Goal: Transaction & Acquisition: Purchase product/service

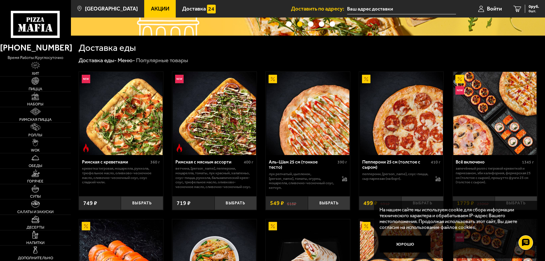
scroll to position [117, 0]
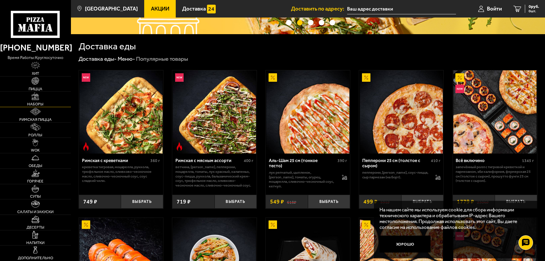
click at [40, 92] on link "Наборы" at bounding box center [35, 99] width 71 height 15
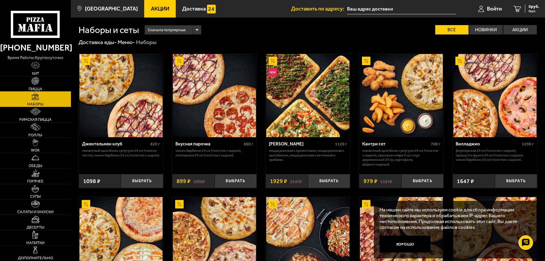
click at [39, 87] on span "Пицца" at bounding box center [36, 89] width 14 height 4
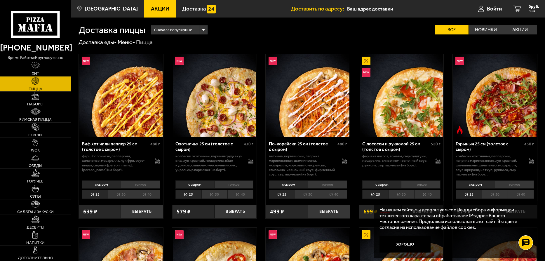
click at [41, 103] on span "Наборы" at bounding box center [35, 104] width 16 height 4
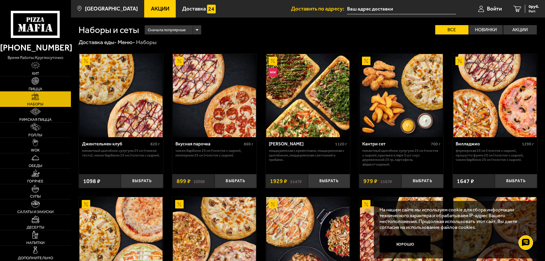
click at [45, 85] on link "Пицца" at bounding box center [35, 83] width 71 height 15
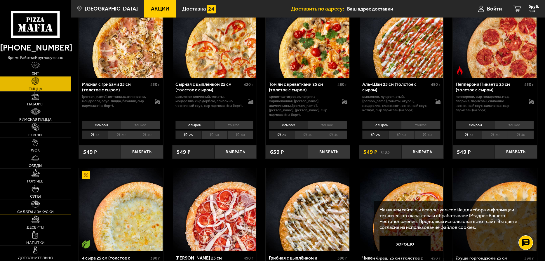
scroll to position [233, 0]
click at [46, 251] on link "Дополнительно" at bounding box center [35, 252] width 71 height 15
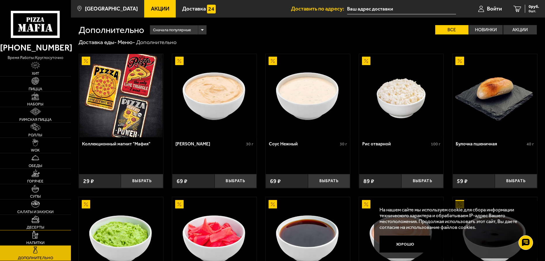
click at [48, 228] on link "Десерты" at bounding box center [35, 222] width 71 height 15
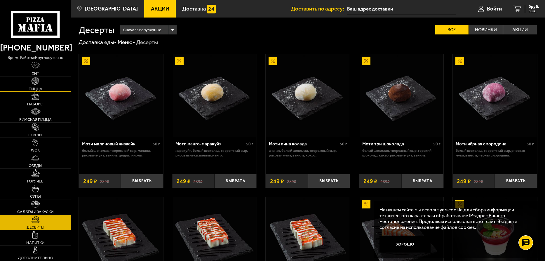
click at [27, 87] on link "Пицца" at bounding box center [35, 83] width 71 height 15
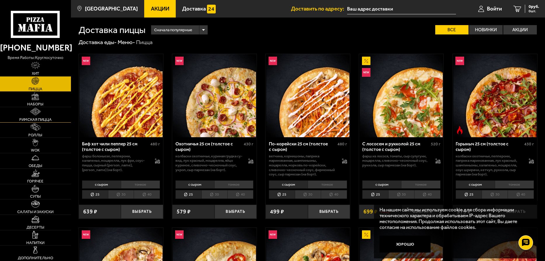
click at [37, 110] on img at bounding box center [35, 112] width 11 height 8
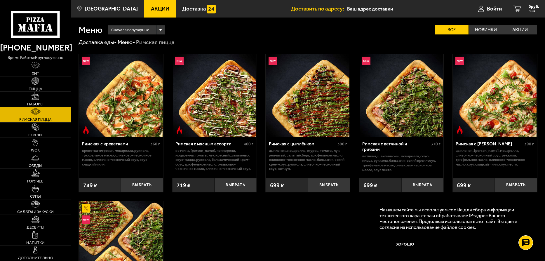
click at [34, 101] on link "Наборы" at bounding box center [35, 99] width 71 height 15
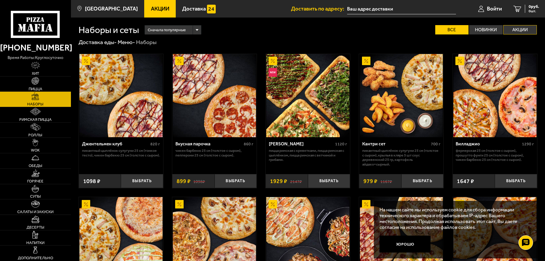
click at [528, 34] on label "Акции" at bounding box center [520, 29] width 34 height 9
click at [0, 0] on input "Акции" at bounding box center [0, 0] width 0 height 0
click at [523, 31] on label "Акции" at bounding box center [520, 29] width 34 height 9
click at [0, 0] on input "Акции" at bounding box center [0, 0] width 0 height 0
click at [529, 32] on label "Акции" at bounding box center [520, 29] width 34 height 9
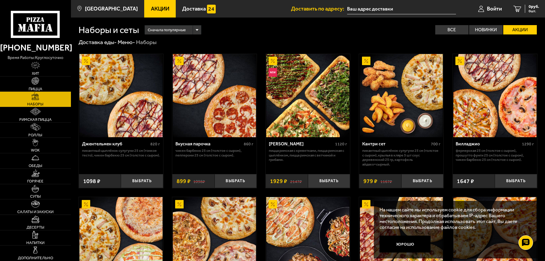
click at [0, 0] on input "Акции" at bounding box center [0, 0] width 0 height 0
click at [529, 32] on label "Акции" at bounding box center [520, 29] width 34 height 9
click at [0, 0] on input "Акции" at bounding box center [0, 0] width 0 height 0
click at [244, 182] on button "Выбрать" at bounding box center [235, 181] width 42 height 14
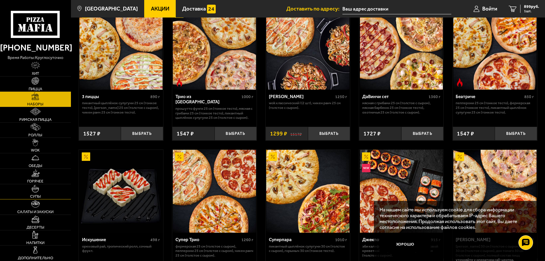
scroll to position [204, 0]
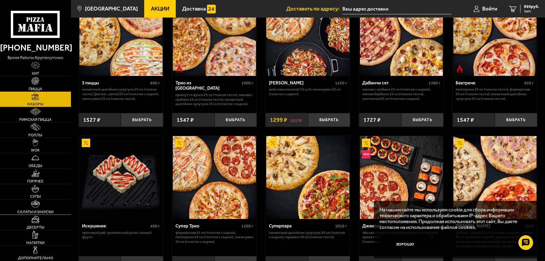
click at [34, 210] on span "Салаты и закуски" at bounding box center [35, 212] width 36 height 4
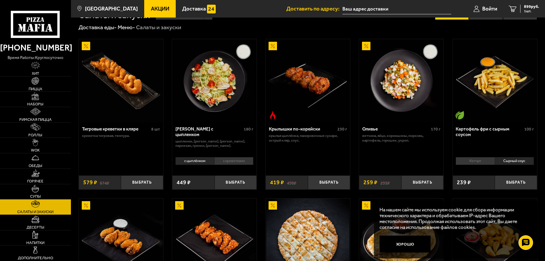
scroll to position [29, 0]
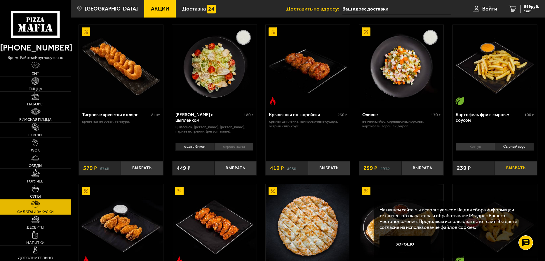
click at [513, 167] on button "Выбрать" at bounding box center [516, 168] width 42 height 14
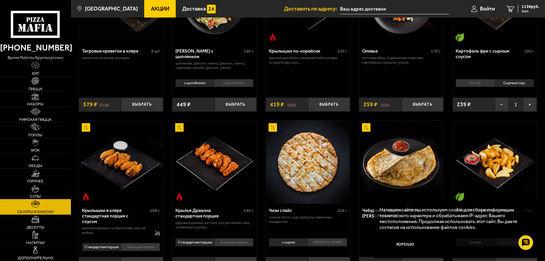
scroll to position [117, 0]
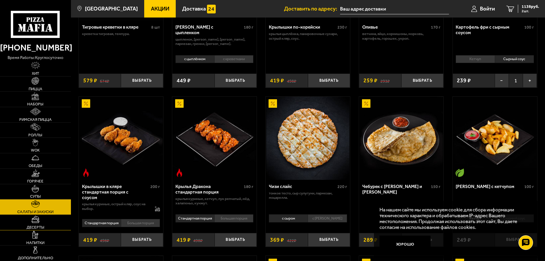
click at [36, 223] on img at bounding box center [35, 219] width 8 height 8
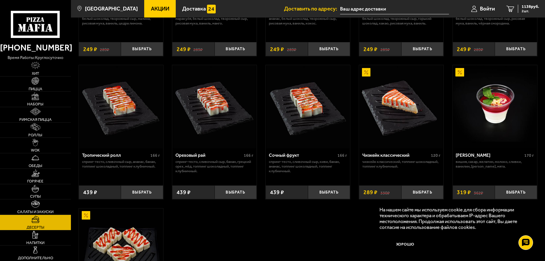
scroll to position [125, 0]
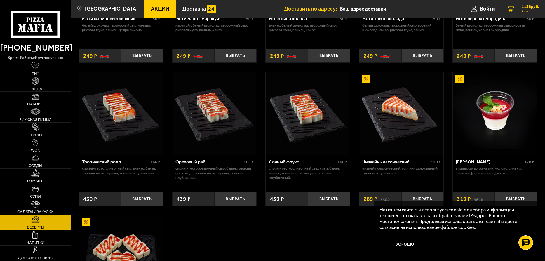
click at [525, 8] on span "1138 руб." at bounding box center [530, 7] width 18 height 4
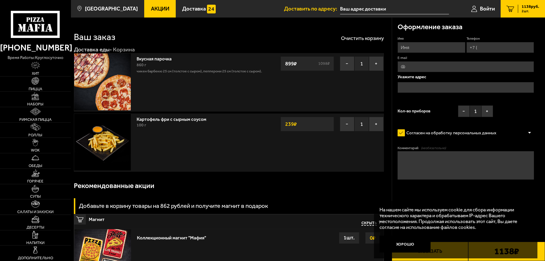
click at [440, 48] on input "Имя" at bounding box center [430, 47] width 67 height 11
type input "R"
type input "Константин"
click at [487, 49] on input "Телефон" at bounding box center [499, 47] width 67 height 11
click at [482, 49] on input "Телефон" at bounding box center [499, 47] width 67 height 11
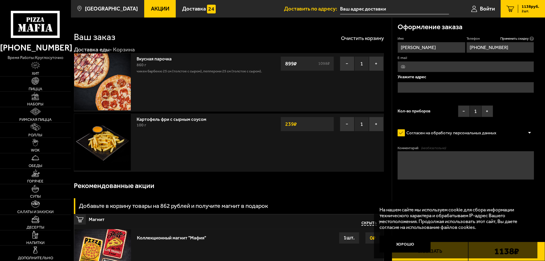
type input "+7 (981) 809-16-64"
click at [430, 65] on input "E-mail" at bounding box center [465, 66] width 136 height 11
type input "marzhur9@mail.ru"
click at [455, 83] on input "text" at bounding box center [465, 87] width 136 height 11
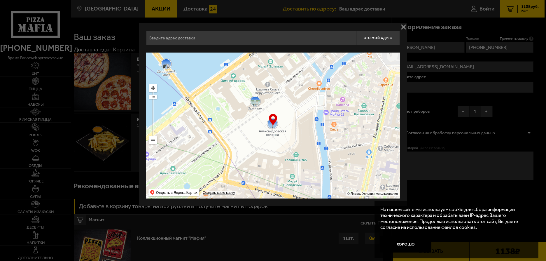
click at [313, 39] on input "text" at bounding box center [251, 38] width 210 height 15
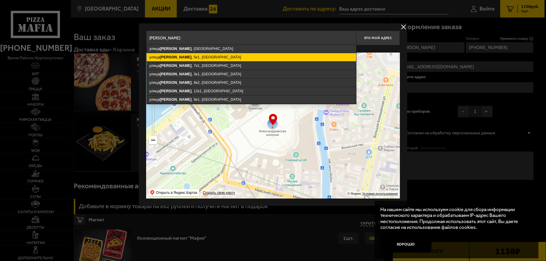
drag, startPoint x: 234, startPoint y: 58, endPoint x: 239, endPoint y: 60, distance: 5.4
click at [234, 58] on ymaps "улица Асафьева , 5к1, Санкт-Петербург" at bounding box center [252, 57] width 210 height 8
type input "Санкт-Петербург, улица Асафьева, 5к1"
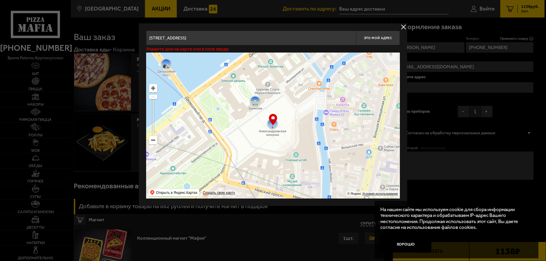
type input "улица Асафьева, 5к1"
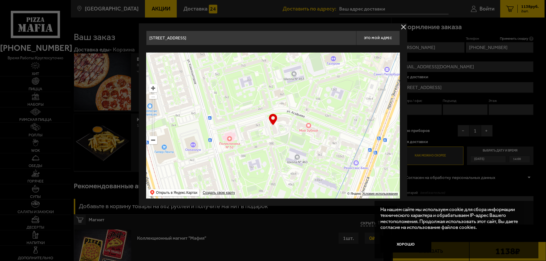
click at [402, 26] on button "delivery type" at bounding box center [403, 26] width 7 height 7
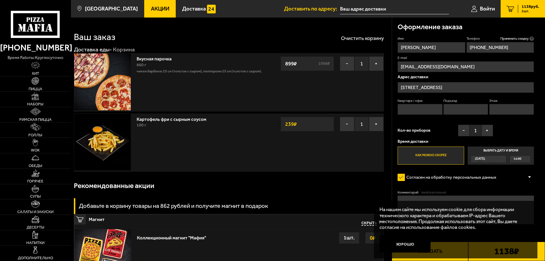
click at [433, 111] on input "Квартира / офис" at bounding box center [419, 109] width 45 height 11
type input "271"
click at [462, 112] on input "Подъезд" at bounding box center [465, 109] width 45 height 11
type input "4"
click at [508, 111] on input "Этаж" at bounding box center [511, 109] width 45 height 11
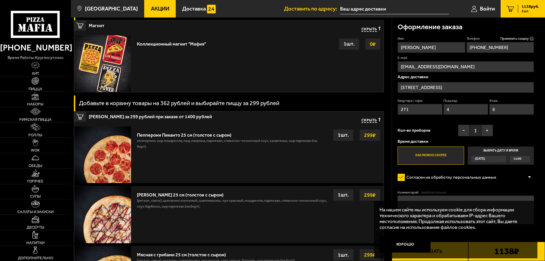
scroll to position [204, 0]
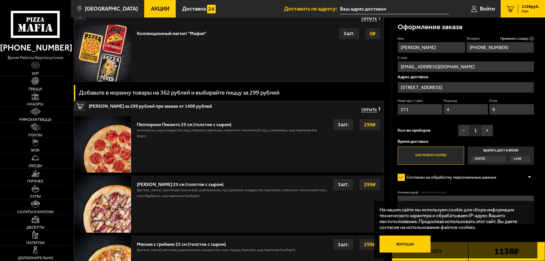
type input "6"
click at [405, 245] on button "Хорошо" at bounding box center [404, 244] width 51 height 17
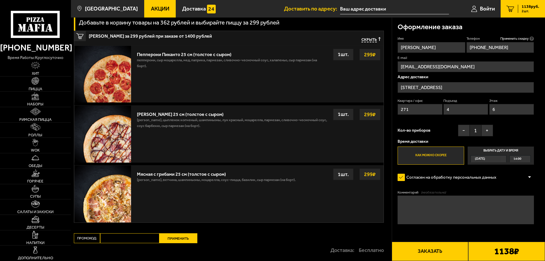
scroll to position [260, 0]
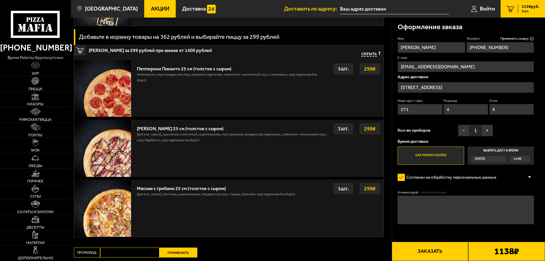
click at [347, 71] on div "1 шт." at bounding box center [343, 69] width 20 height 12
click at [371, 70] on strong "299 ₽" at bounding box center [369, 68] width 15 height 11
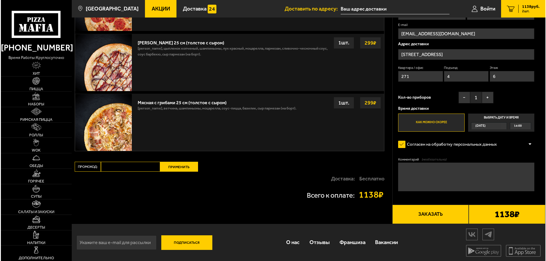
scroll to position [348, 0]
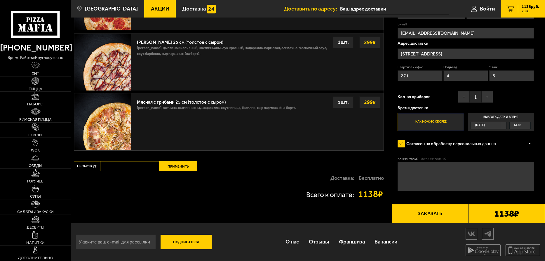
click at [447, 218] on button "Заказать" at bounding box center [430, 213] width 77 height 19
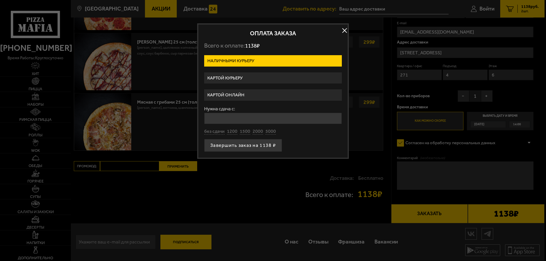
click at [254, 97] on label "Картой онлайн" at bounding box center [273, 94] width 138 height 11
click at [0, 0] on input "Картой онлайн" at bounding box center [0, 0] width 0 height 0
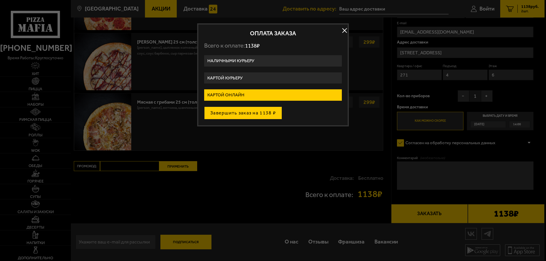
click at [252, 112] on button "Завершить заказ на 1138 ₽" at bounding box center [243, 113] width 78 height 13
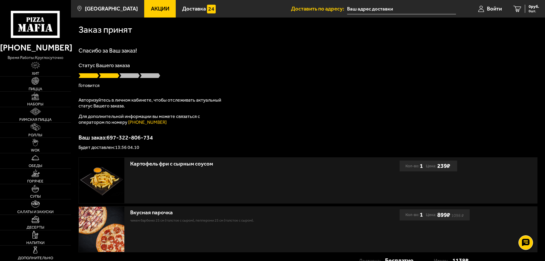
click at [87, 85] on p "Готовится" at bounding box center [308, 85] width 459 height 5
click at [111, 59] on div "Спасибо за Ваш заказ! Статус Вашего заказа [PERSON_NAME] Авторизуйтесь в личном…" at bounding box center [308, 99] width 459 height 102
click at [118, 63] on p "Статус Вашего заказа" at bounding box center [308, 65] width 459 height 5
click at [124, 45] on div "Заказ принят [PERSON_NAME] за Ваш заказ! Статус Вашего заказа [PERSON_NAME] Авт…" at bounding box center [308, 146] width 474 height 257
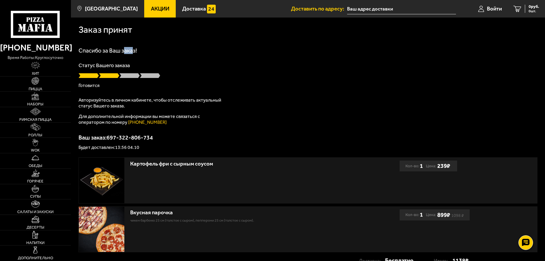
click at [133, 55] on div "Заказ принят [PERSON_NAME] за Ваш заказ! Статус Вашего заказа [PERSON_NAME] Авт…" at bounding box center [308, 146] width 474 height 257
click at [238, 64] on p "Статус Вашего заказа" at bounding box center [308, 65] width 459 height 5
click at [121, 146] on p "Будет доставлен: 13:56 04.10" at bounding box center [308, 147] width 459 height 5
click at [125, 147] on p "Будет доставлен: 13:56 04.10" at bounding box center [308, 147] width 459 height 5
click at [127, 79] on div "Статус Вашего заказа [PERSON_NAME]" at bounding box center [308, 75] width 459 height 25
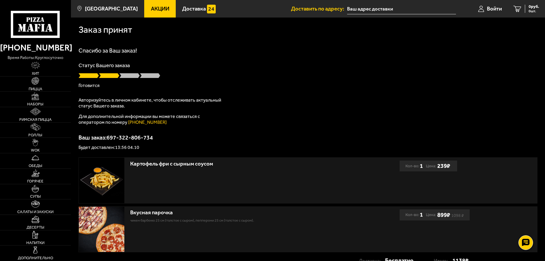
click at [127, 74] on span at bounding box center [129, 76] width 20 height 6
click at [90, 83] on p "Готовится" at bounding box center [308, 85] width 459 height 5
click at [93, 86] on p "Готовится" at bounding box center [308, 85] width 459 height 5
click at [125, 93] on div "Спасибо за Ваш заказ! Статус Вашего заказа [PERSON_NAME] Авторизуйтесь в личном…" at bounding box center [308, 99] width 459 height 102
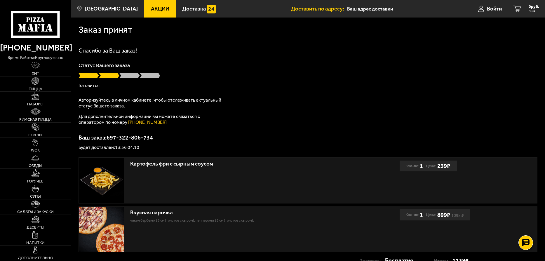
click at [143, 44] on div "Заказ принят [PERSON_NAME] за Ваш заказ! Статус Вашего заказа [PERSON_NAME] Авт…" at bounding box center [308, 146] width 474 height 257
click at [120, 146] on p "Будет доставлен: 13:56 04.10" at bounding box center [308, 147] width 459 height 5
click at [51, 215] on link "Десерты" at bounding box center [35, 222] width 71 height 15
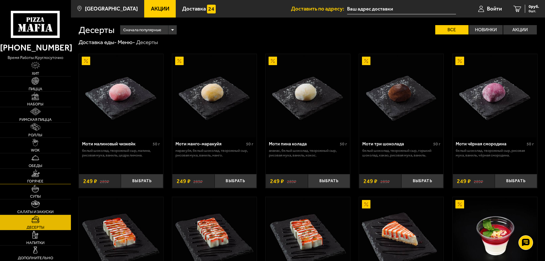
click at [34, 175] on img at bounding box center [35, 173] width 8 height 8
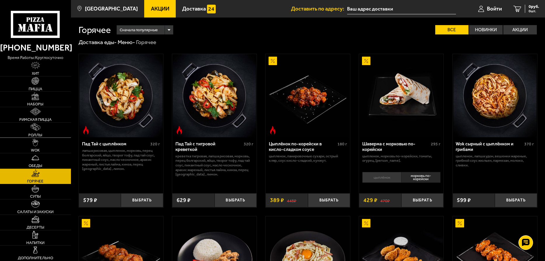
click at [40, 133] on span "Роллы" at bounding box center [35, 135] width 14 height 4
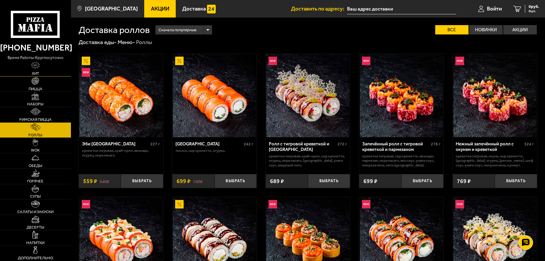
click at [47, 67] on link "Хит" at bounding box center [35, 68] width 71 height 15
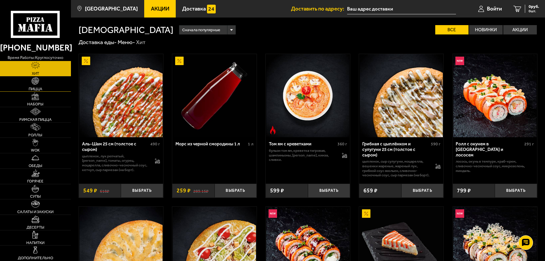
click at [49, 88] on link "Пицца" at bounding box center [35, 83] width 71 height 15
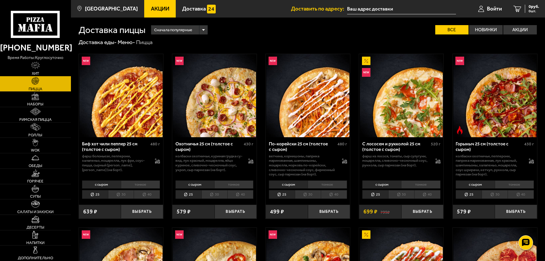
click at [52, 73] on link "Хит" at bounding box center [35, 68] width 71 height 15
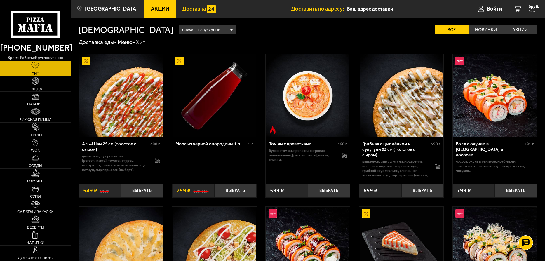
click at [183, 7] on span "Доставка" at bounding box center [194, 9] width 24 height 6
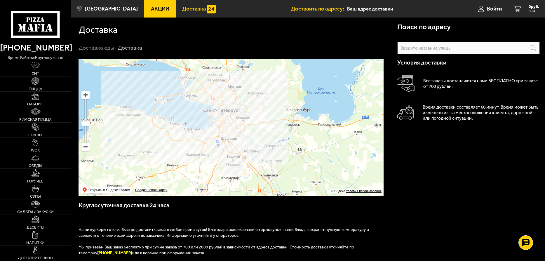
click at [148, 4] on link "Акции" at bounding box center [160, 9] width 32 height 18
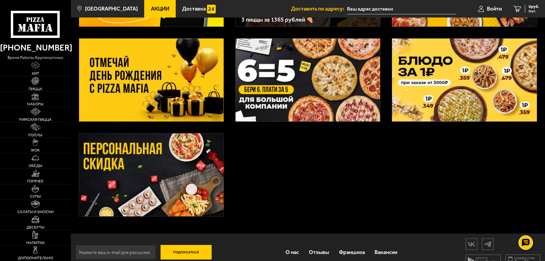
scroll to position [121, 0]
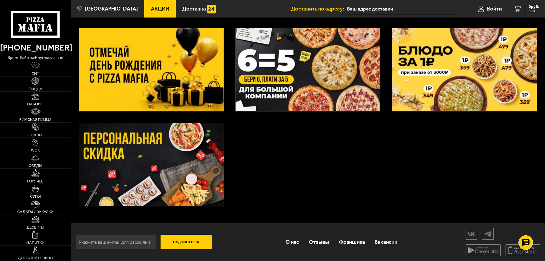
click at [32, 250] on img at bounding box center [36, 250] width 8 height 8
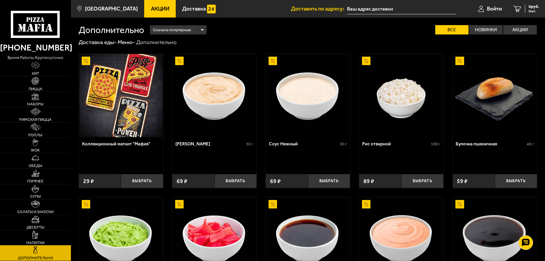
click at [32, 242] on span "Напитки" at bounding box center [35, 243] width 18 height 4
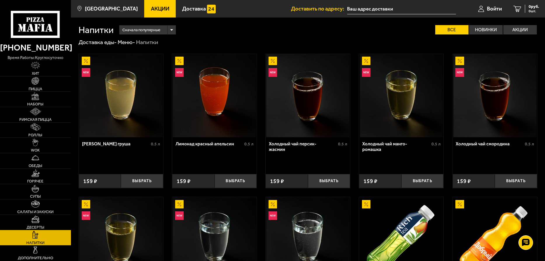
click at [42, 229] on link "Десерты" at bounding box center [35, 222] width 71 height 15
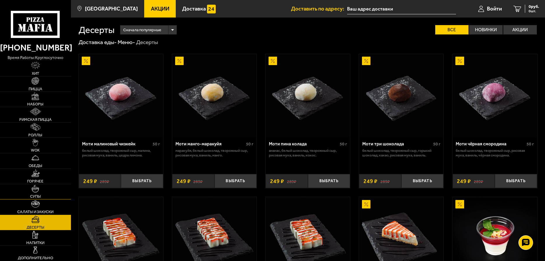
click at [53, 189] on link "Супы" at bounding box center [35, 191] width 71 height 15
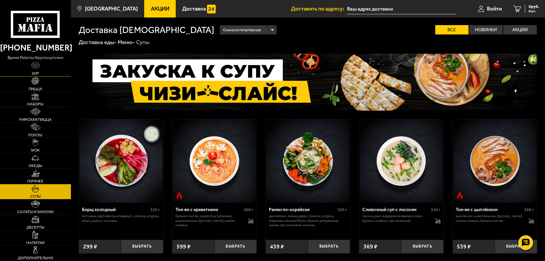
click at [42, 68] on link "Хит" at bounding box center [35, 68] width 71 height 15
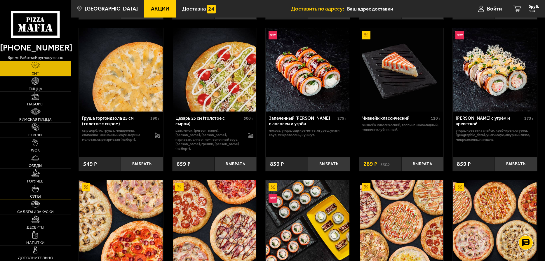
scroll to position [233, 0]
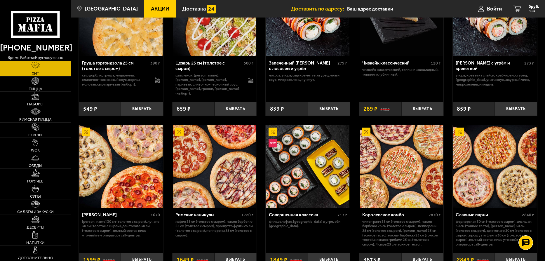
click at [46, 255] on link "Дополнительно" at bounding box center [35, 252] width 71 height 15
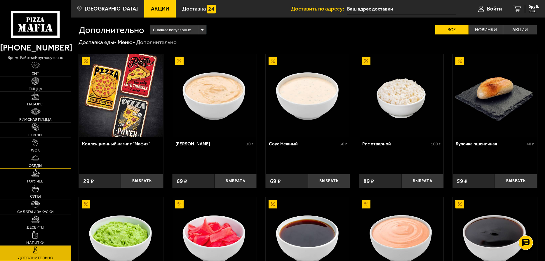
click at [40, 158] on link "Обеды" at bounding box center [35, 160] width 71 height 15
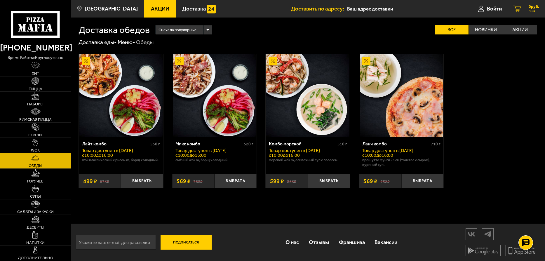
click at [516, 6] on icon at bounding box center [517, 9] width 8 height 6
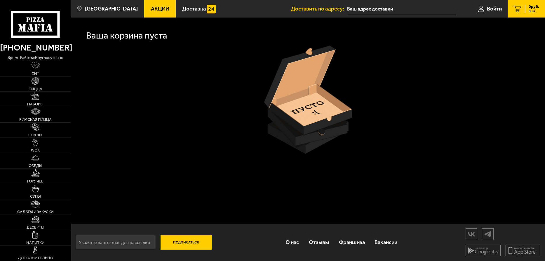
click at [465, 11] on ul "Доставить по адресу: Войти 0 руб. 0 шт." at bounding box center [418, 9] width 254 height 18
click at [487, 11] on span "Войти" at bounding box center [494, 9] width 15 height 6
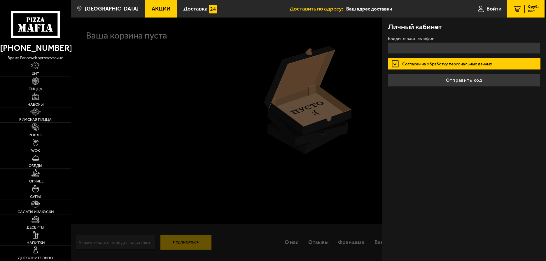
click at [386, 13] on input "text" at bounding box center [400, 9] width 109 height 11
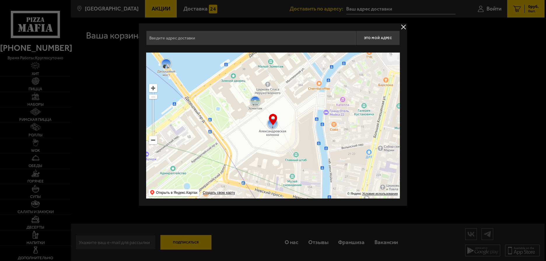
click at [406, 25] on button "delivery type" at bounding box center [403, 26] width 7 height 7
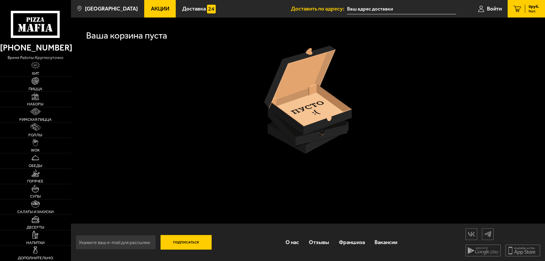
click at [321, 15] on li "Доставить по адресу:" at bounding box center [373, 9] width 165 height 18
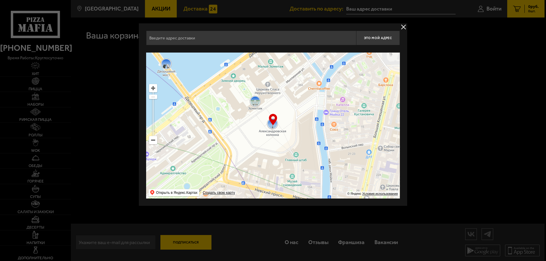
click at [210, 7] on div at bounding box center [273, 130] width 546 height 261
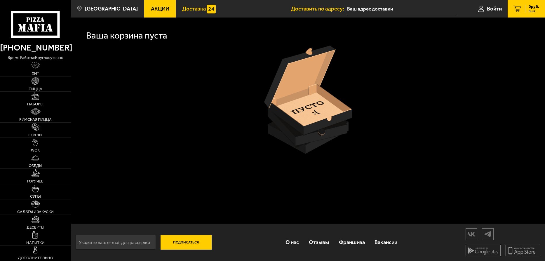
click at [187, 8] on span "Доставка" at bounding box center [194, 9] width 24 height 6
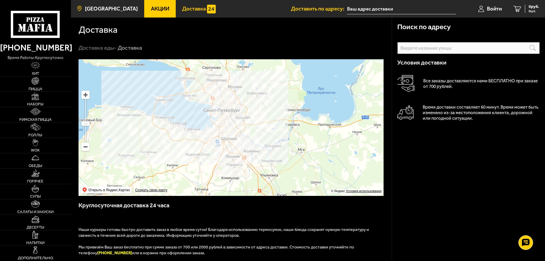
click at [122, 13] on link "[GEOGRAPHIC_DATA]" at bounding box center [107, 9] width 73 height 18
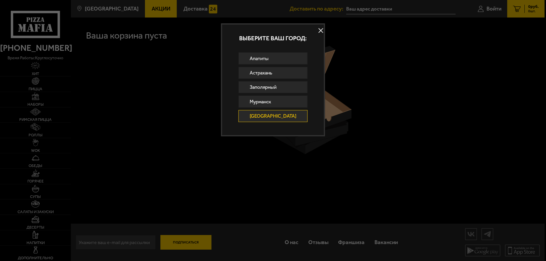
click at [317, 32] on button at bounding box center [321, 30] width 9 height 9
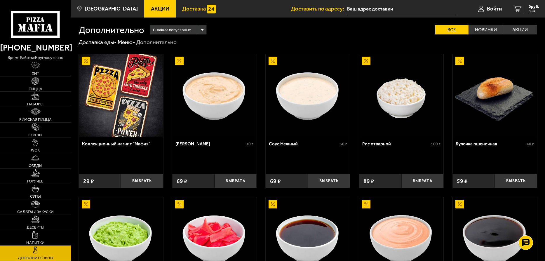
scroll to position [233, 0]
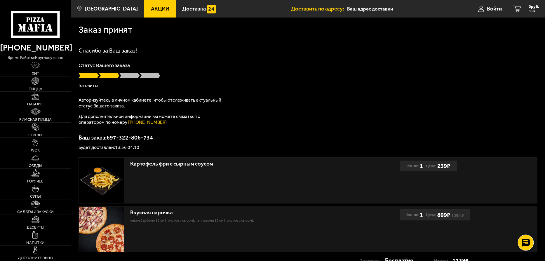
click at [524, 245] on use at bounding box center [525, 242] width 8 height 8
click at [524, 245] on use at bounding box center [526, 243] width 6 height 6
click at [133, 148] on p "Будет доставлен: 13:56 04.10" at bounding box center [308, 147] width 459 height 5
click at [128, 139] on p "Ваш заказ: 697-322-806-734" at bounding box center [308, 138] width 459 height 6
drag, startPoint x: 128, startPoint y: 136, endPoint x: 122, endPoint y: 165, distance: 29.5
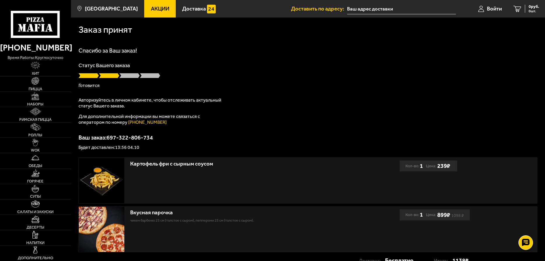
click at [128, 145] on div "Ваш заказ: 697-322-806-734 Будет доставлен: 13:56 04.10" at bounding box center [308, 142] width 459 height 15
click at [229, 131] on div "Спасибо за Ваш заказ! Статус Вашего заказа [PERSON_NAME] Авторизуйтесь в личном…" at bounding box center [308, 99] width 459 height 102
click at [161, 12] on link "Акции" at bounding box center [160, 9] width 32 height 18
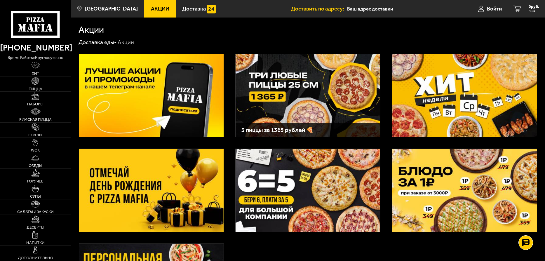
click at [161, 12] on link "Акции" at bounding box center [160, 9] width 32 height 18
click at [109, 5] on link "[GEOGRAPHIC_DATA]" at bounding box center [107, 9] width 73 height 18
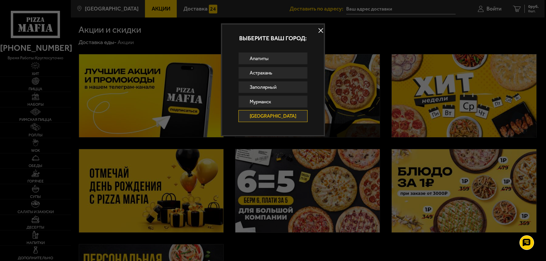
click at [186, 11] on div at bounding box center [273, 130] width 546 height 261
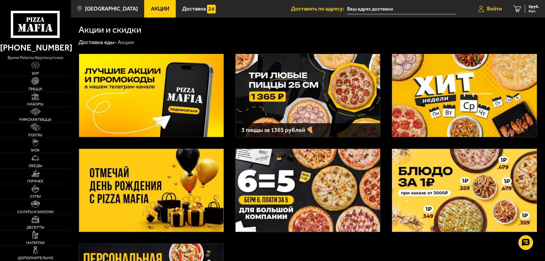
click at [488, 9] on span "Войти" at bounding box center [494, 9] width 15 height 6
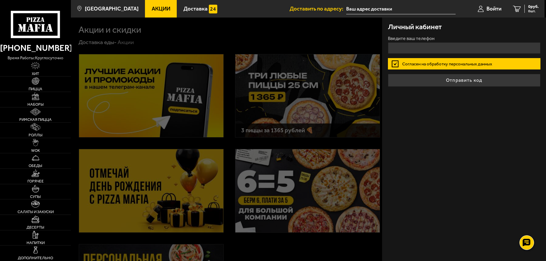
click at [292, 57] on div at bounding box center [344, 148] width 546 height 261
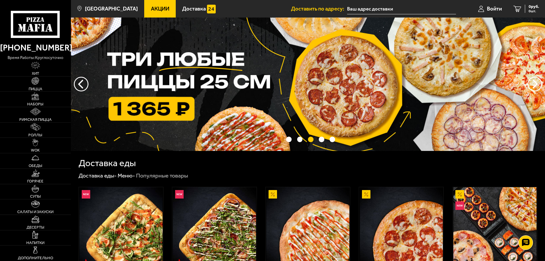
click at [372, 6] on input "text" at bounding box center [401, 9] width 109 height 11
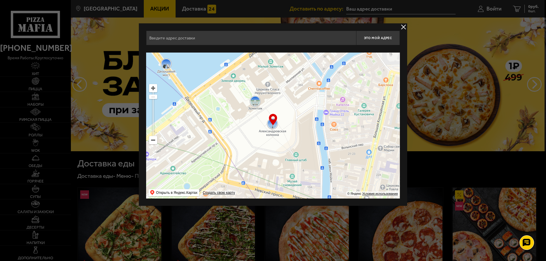
click at [404, 23] on button "delivery type" at bounding box center [403, 26] width 7 height 7
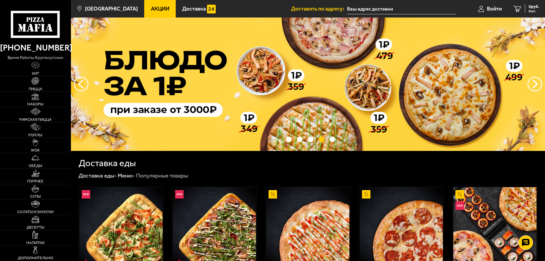
click at [325, 5] on li "Доставить по адресу:" at bounding box center [373, 9] width 165 height 18
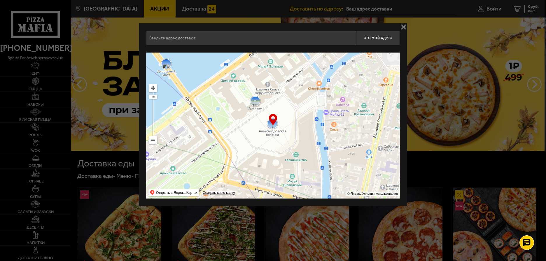
click at [401, 25] on button "delivery type" at bounding box center [403, 26] width 7 height 7
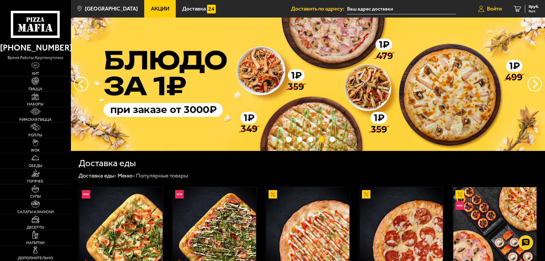
click at [492, 5] on link "Войти" at bounding box center [489, 9] width 35 height 18
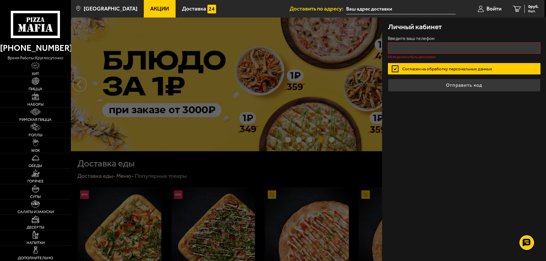
click at [399, 177] on div "Личный кабинет Введите ваш телефон Поле должно быть заполнено Согласен на обраб…" at bounding box center [464, 139] width 164 height 243
click at [480, 6] on icon at bounding box center [481, 9] width 6 height 6
click at [107, 13] on link "[GEOGRAPHIC_DATA]" at bounding box center [106, 9] width 74 height 18
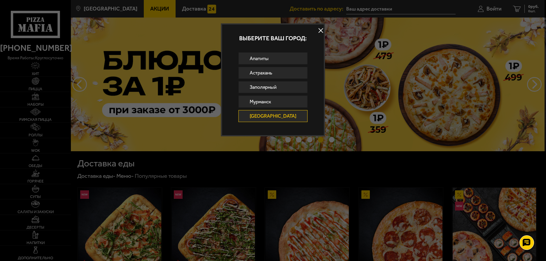
click at [317, 31] on button at bounding box center [321, 30] width 9 height 9
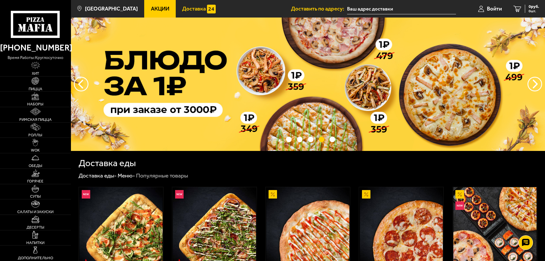
click at [188, 8] on span "Доставка" at bounding box center [194, 9] width 24 height 6
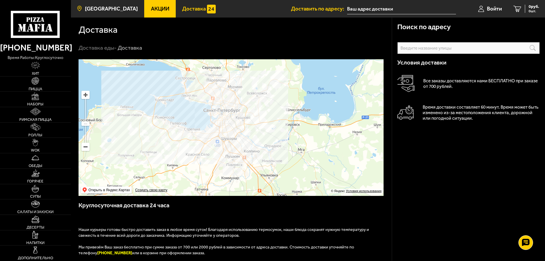
click at [111, 12] on link "[GEOGRAPHIC_DATA]" at bounding box center [107, 9] width 73 height 18
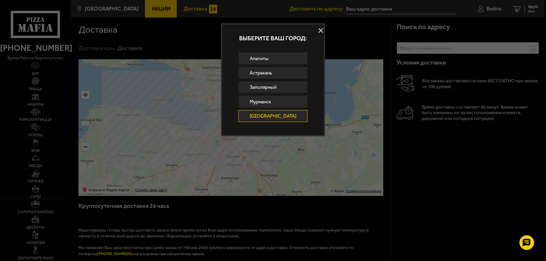
click at [317, 30] on button at bounding box center [321, 30] width 9 height 9
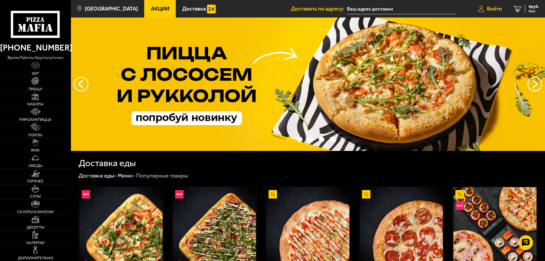
click at [487, 6] on span "Войти" at bounding box center [494, 9] width 15 height 6
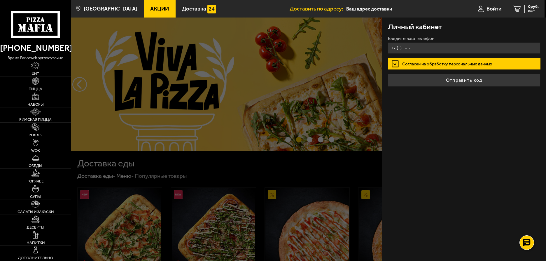
type input "+7 ( ) - -"
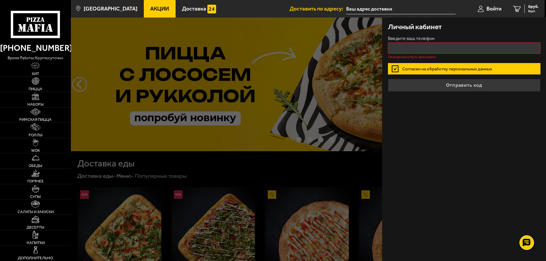
type input "+7 ( ) - -"
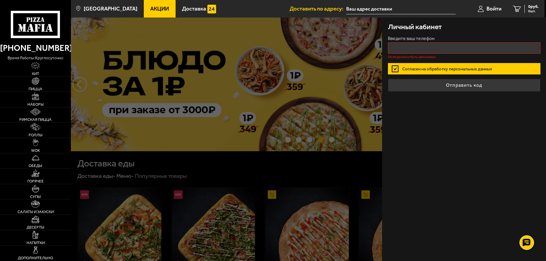
type input "+7 ( ) - -"
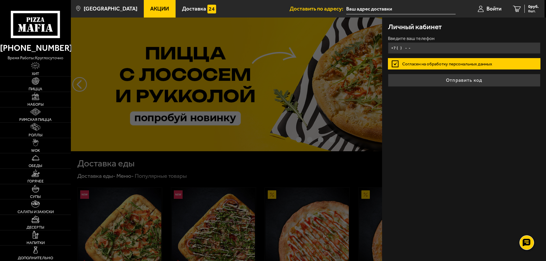
click at [444, 45] on input "+7 ( ) - -" at bounding box center [464, 47] width 153 height 11
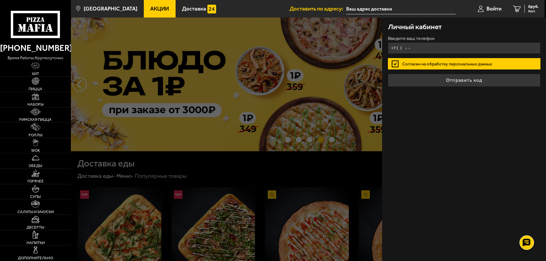
click at [405, 47] on input "+7 ( ) - -" at bounding box center [464, 47] width 153 height 11
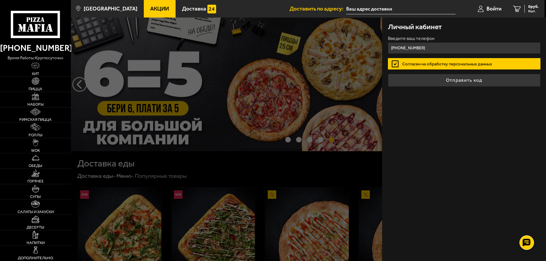
type input "+7 (911) 025-29-45"
click at [388, 74] on button "Отправить код" at bounding box center [464, 80] width 153 height 13
